Goal: Task Accomplishment & Management: Use online tool/utility

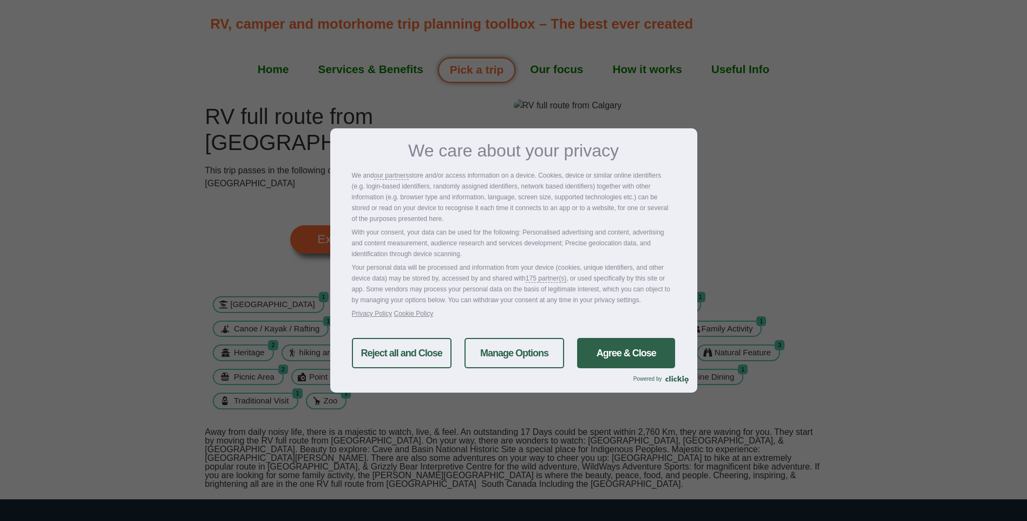
click at [622, 351] on link "Agree & Close" at bounding box center [626, 353] width 98 height 30
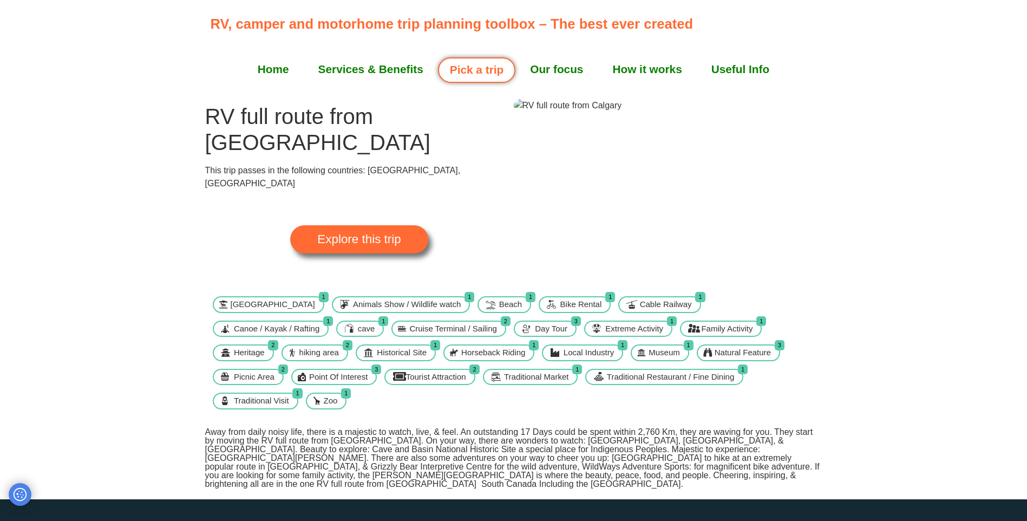
click at [329, 233] on span "Explore this trip" at bounding box center [358, 239] width 83 height 12
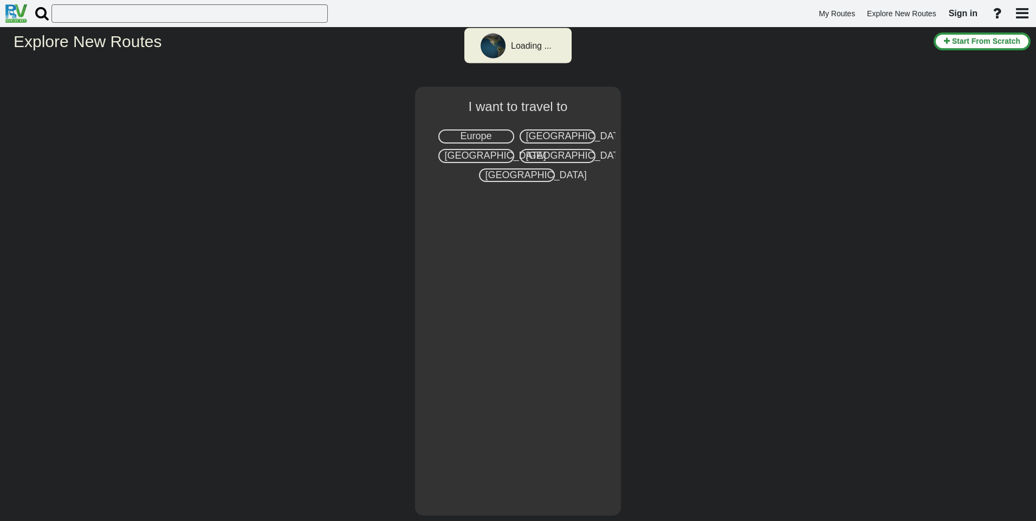
select select "number:8"
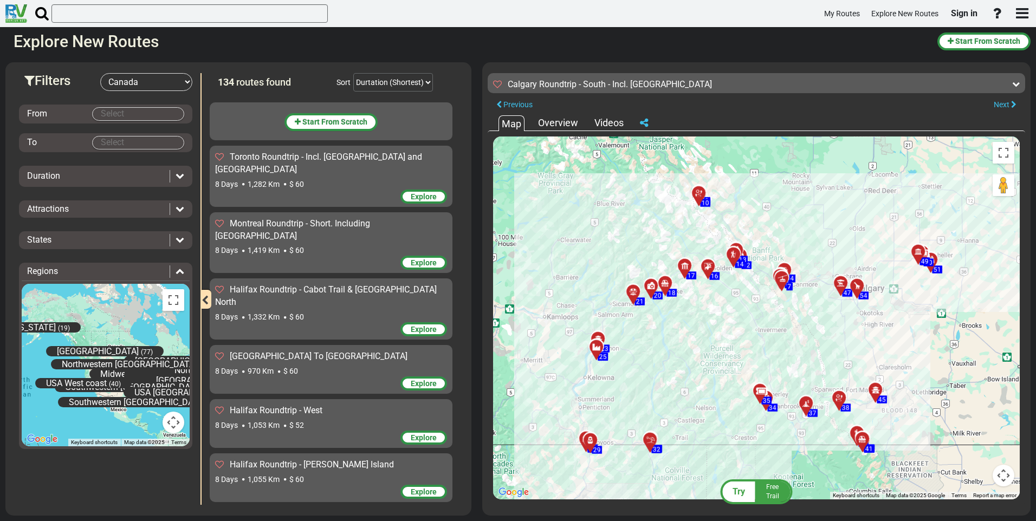
scroll to position [2963, 0]
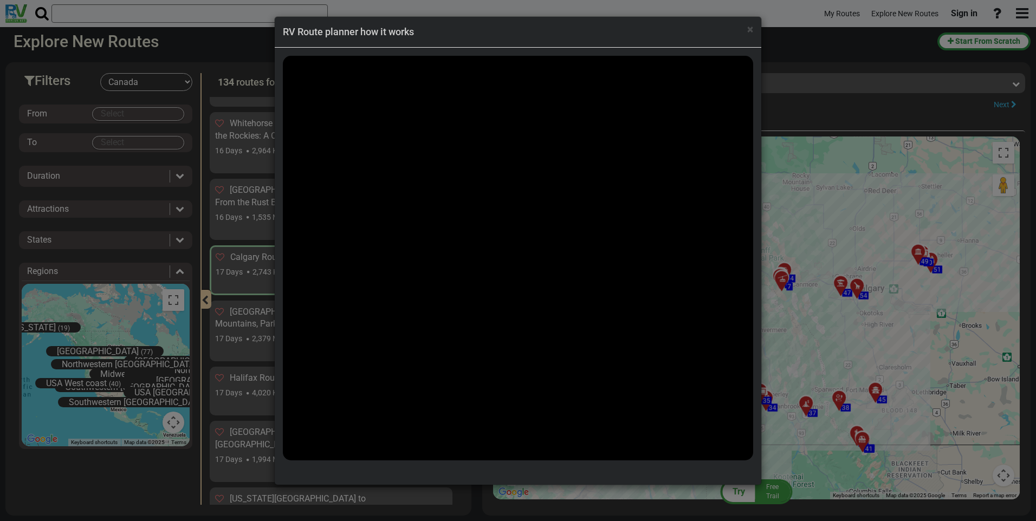
click at [756, 30] on div "× RV Route planner how it works" at bounding box center [518, 32] width 486 height 31
click at [756, 27] on div "× RV Route planner how it works" at bounding box center [518, 32] width 486 height 31
click at [752, 28] on span "×" at bounding box center [750, 29] width 6 height 13
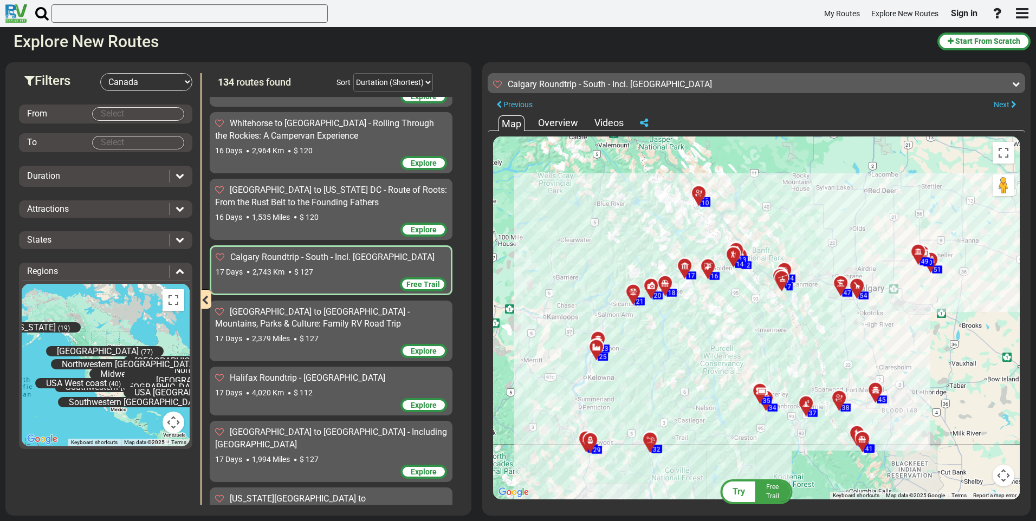
click at [382, 266] on div "17 Days 2,743 Km $ 127" at bounding box center [331, 271] width 231 height 11
click at [426, 280] on span "Free Trail" at bounding box center [423, 284] width 34 height 9
